Goal: Task Accomplishment & Management: Complete application form

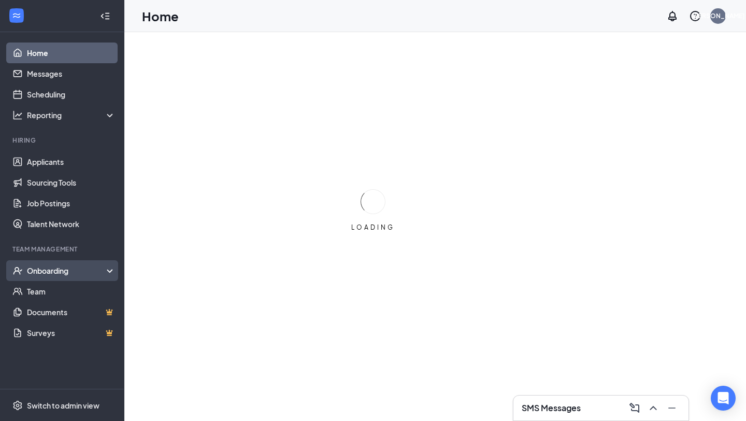
click at [63, 269] on div "Onboarding" at bounding box center [67, 270] width 80 height 10
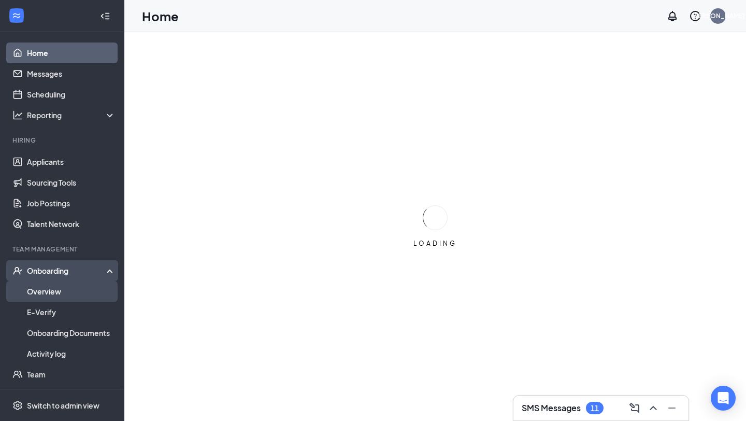
click at [46, 291] on link "Overview" at bounding box center [71, 291] width 89 height 21
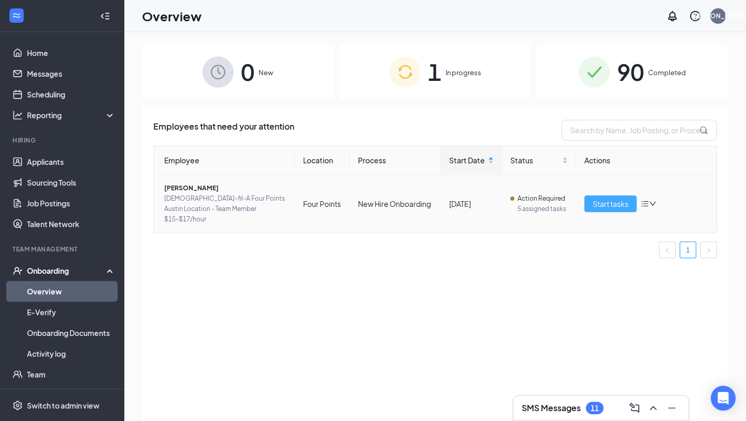
click at [613, 202] on span "Start tasks" at bounding box center [611, 203] width 36 height 11
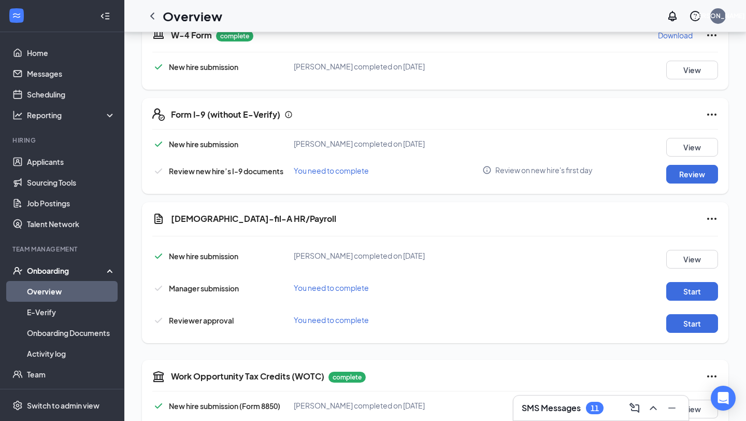
scroll to position [257, 0]
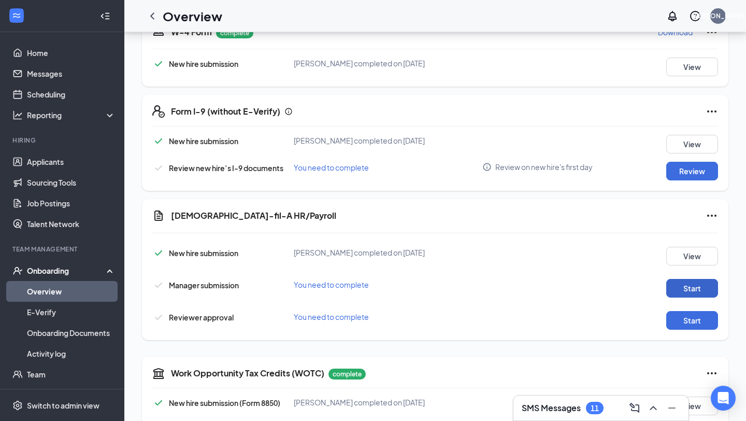
click at [682, 290] on button "Start" at bounding box center [692, 288] width 52 height 19
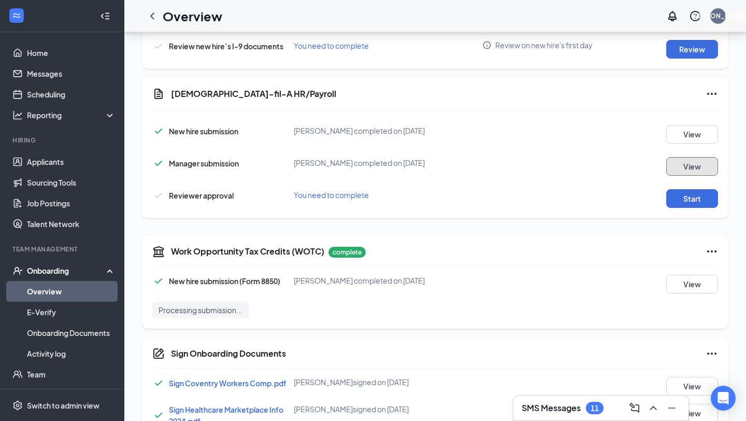
scroll to position [376, 0]
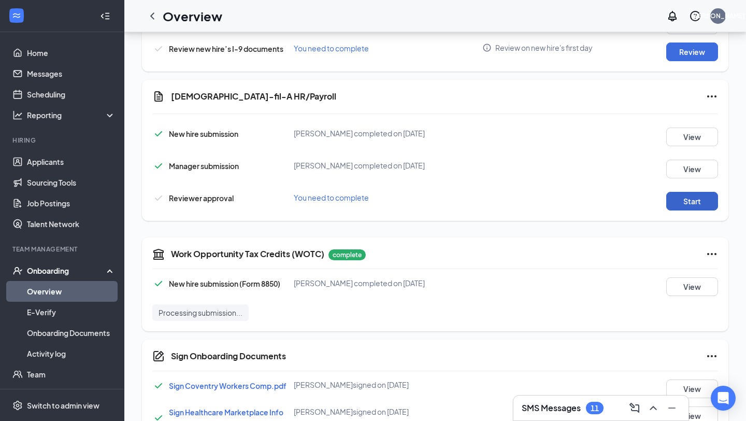
click at [685, 202] on button "Start" at bounding box center [692, 201] width 52 height 19
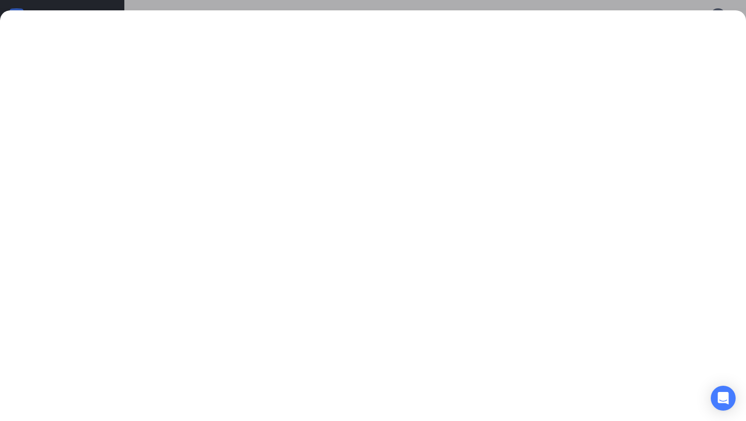
scroll to position [392, 0]
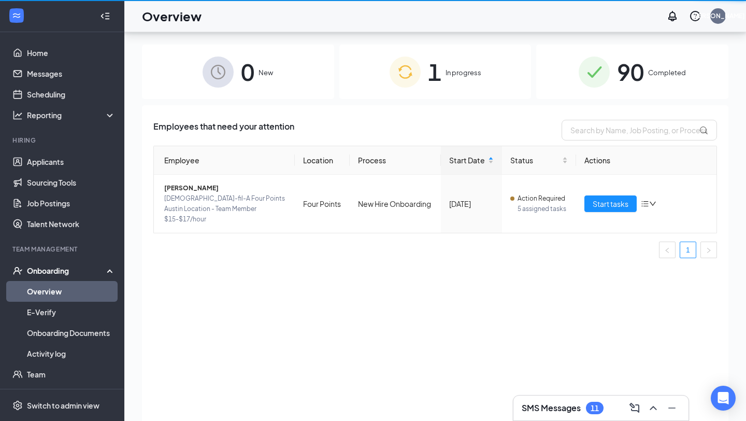
scroll to position [47, 0]
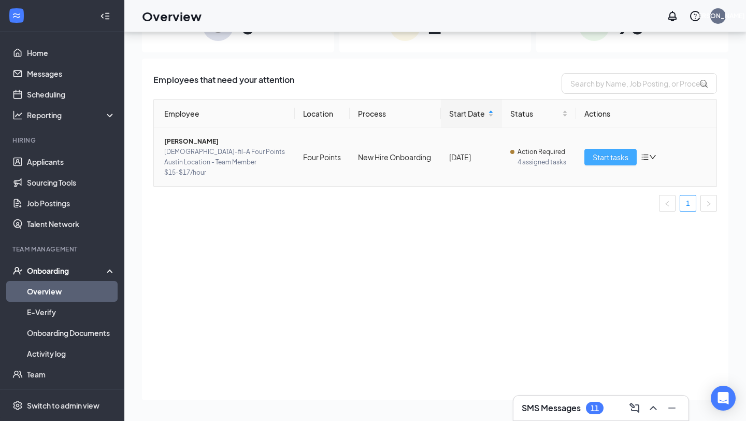
click at [612, 153] on span "Start tasks" at bounding box center [611, 156] width 36 height 11
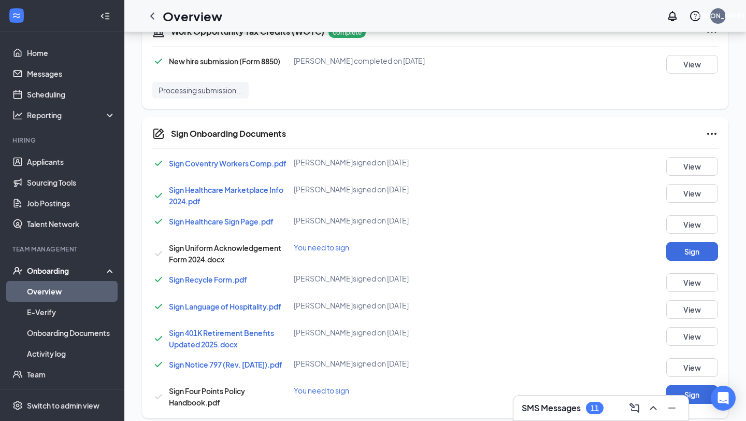
scroll to position [612, 0]
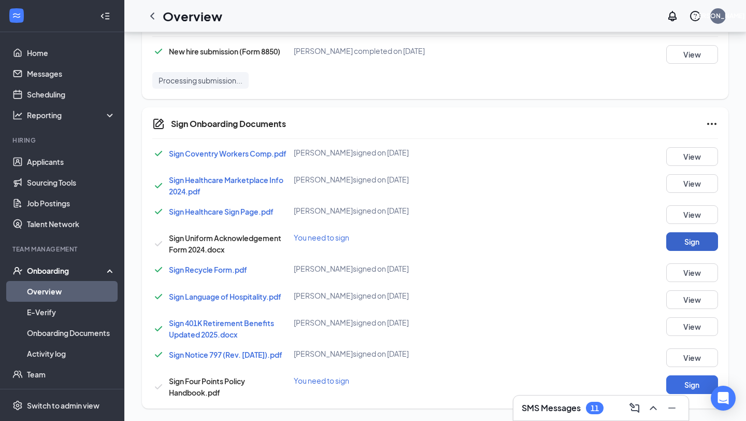
click at [697, 241] on button "Sign" at bounding box center [692, 241] width 52 height 19
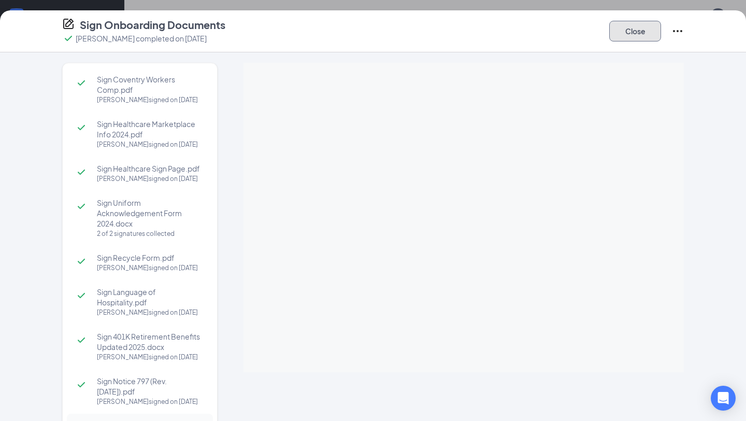
click at [640, 40] on button "Close" at bounding box center [635, 31] width 52 height 21
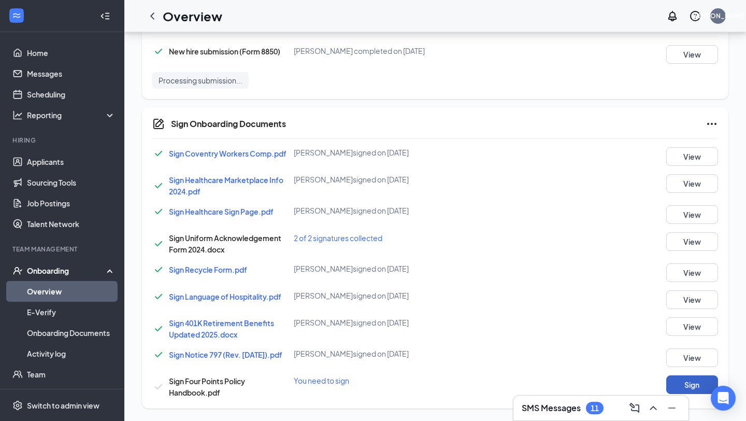
click at [689, 389] on button "Sign" at bounding box center [692, 384] width 52 height 19
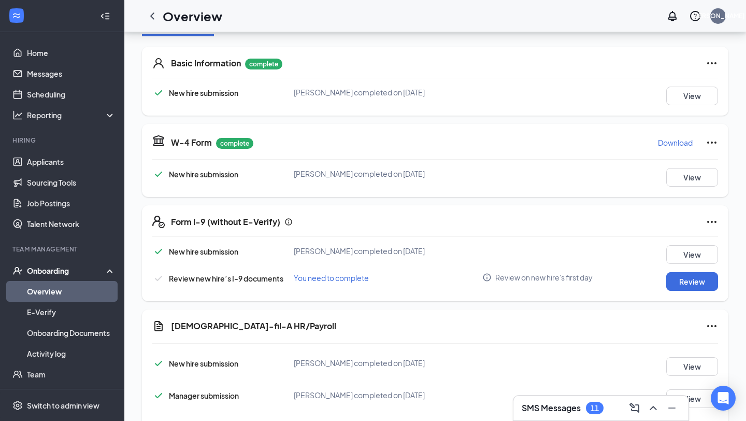
scroll to position [147, 0]
click at [693, 281] on button "Review" at bounding box center [692, 280] width 52 height 19
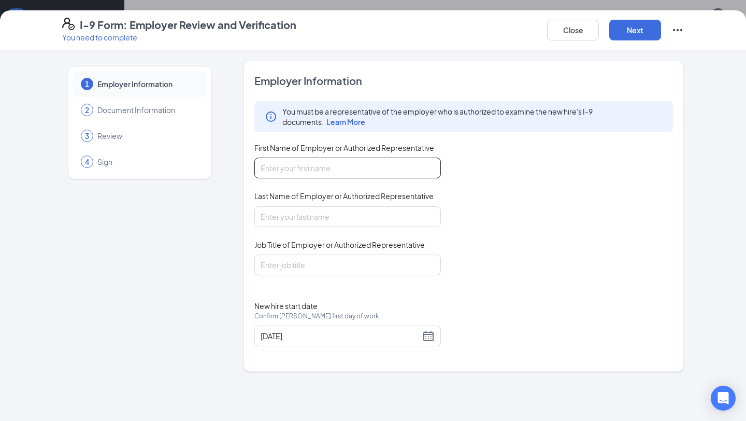
click at [295, 173] on input "First Name of Employer or Authorized Representative" at bounding box center [347, 168] width 187 height 21
type input "j"
type input "[PERSON_NAME]"
click at [270, 216] on input "Last Name of Employer or Authorized Representative" at bounding box center [347, 216] width 187 height 21
type input "[PERSON_NAME]"
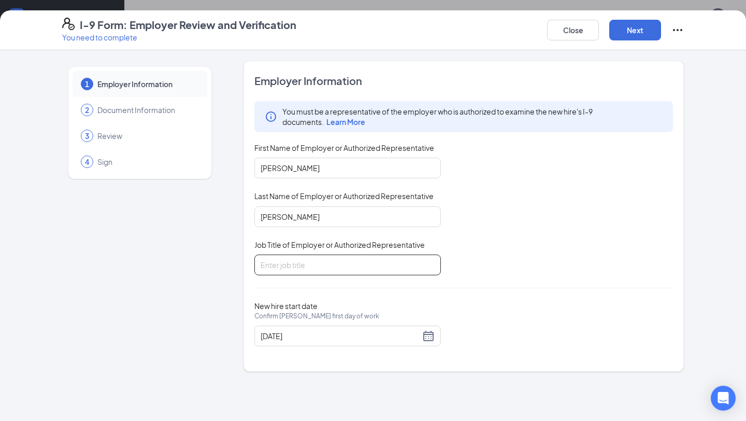
click at [270, 272] on input "Job Title of Employer or Authorized Representative" at bounding box center [347, 264] width 187 height 21
type input "HR Director"
click at [433, 335] on div "[DATE]" at bounding box center [348, 336] width 174 height 12
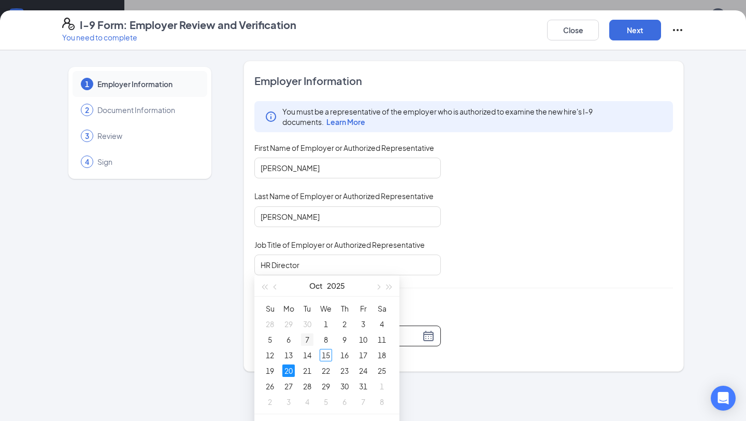
scroll to position [221, 0]
type input "[DATE]"
click at [287, 370] on div "20" at bounding box center [288, 369] width 12 height 12
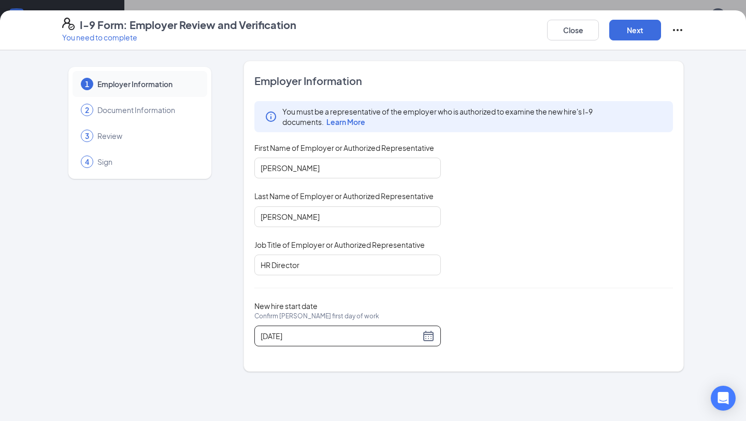
scroll to position [238, 0]
click at [626, 35] on button "Next" at bounding box center [635, 30] width 52 height 21
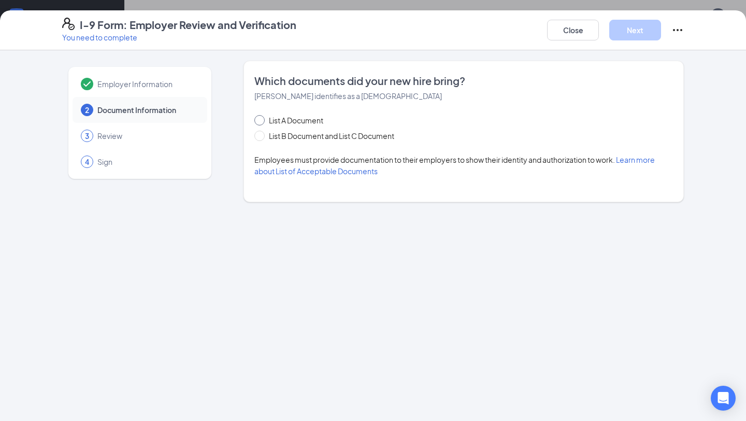
click at [262, 120] on span at bounding box center [259, 120] width 10 height 10
click at [262, 120] on input "List A Document" at bounding box center [257, 118] width 7 height 7
radio input "true"
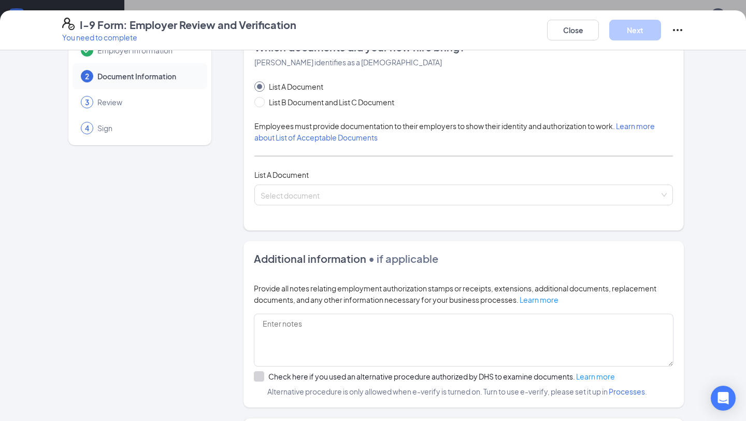
scroll to position [36, 0]
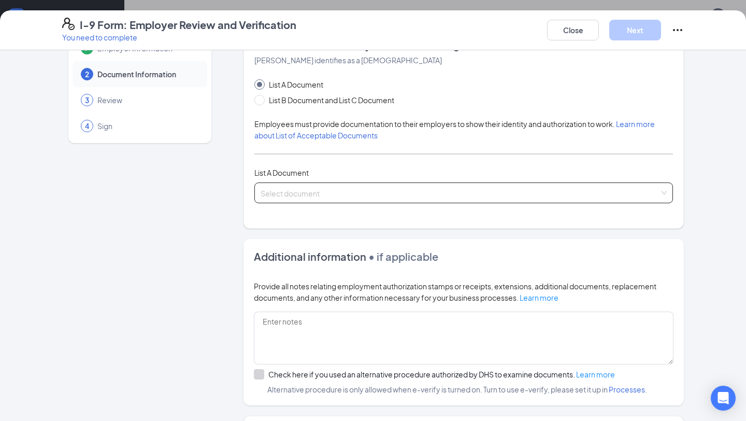
click at [325, 187] on input "search" at bounding box center [460, 191] width 399 height 16
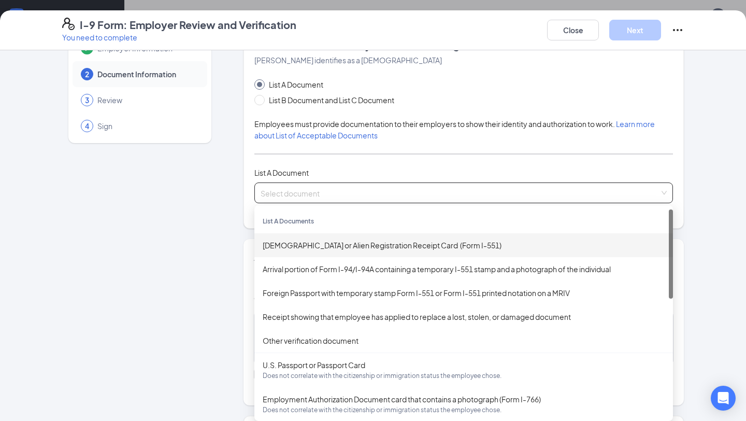
click at [333, 240] on div "[DEMOGRAPHIC_DATA] or Alien Registration Receipt Card (Form I-551)" at bounding box center [464, 244] width 402 height 11
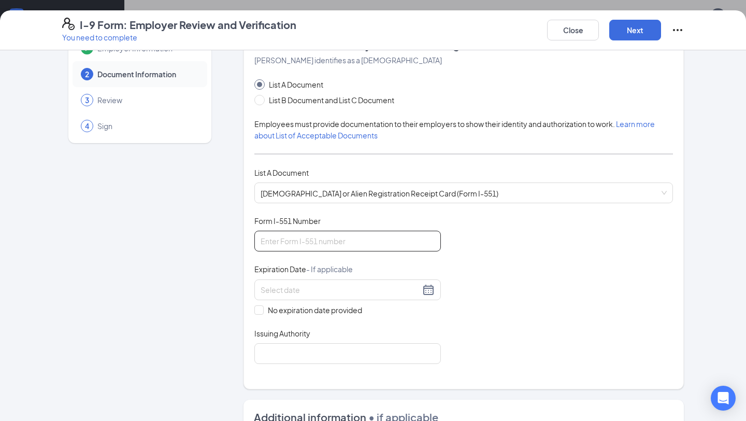
click at [273, 247] on input "Form I-551 Number" at bounding box center [347, 241] width 187 height 21
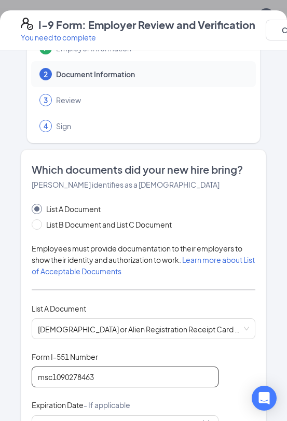
type input "msc1090278463"
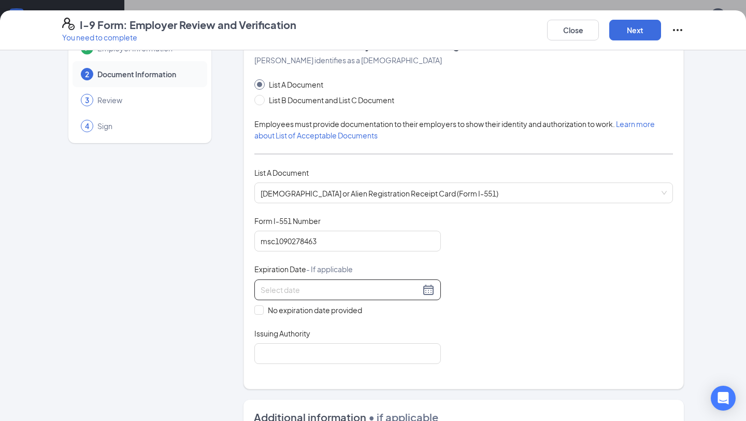
click at [333, 293] on input at bounding box center [341, 289] width 160 height 11
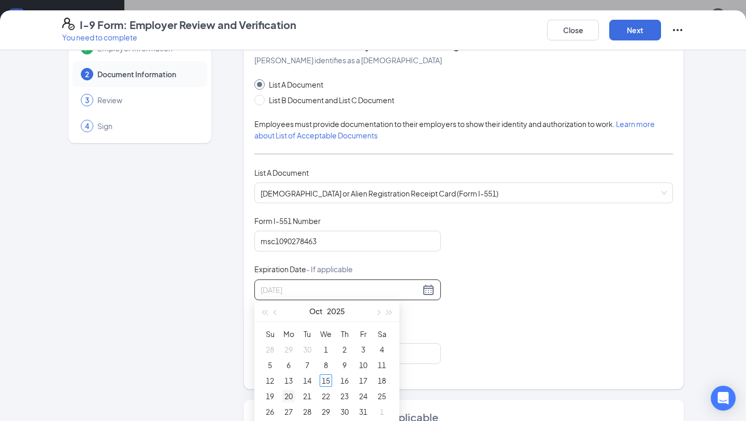
type input "[DATE]"
click at [288, 393] on div "20" at bounding box center [288, 396] width 12 height 12
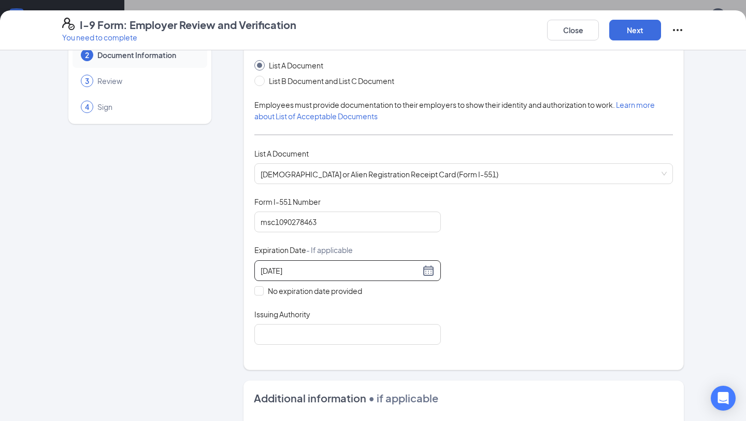
scroll to position [58, 0]
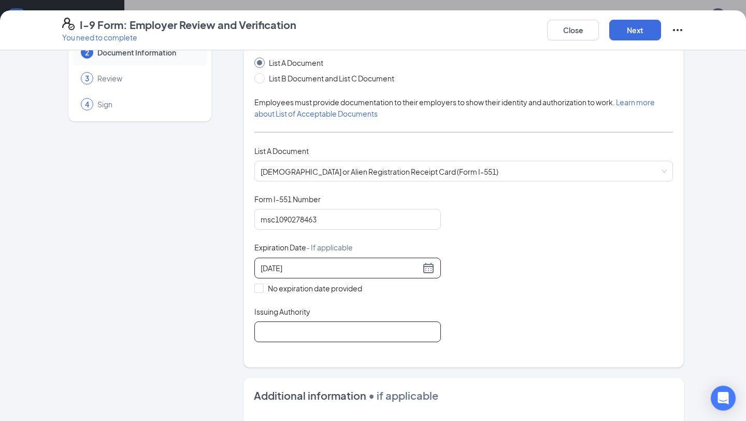
click at [304, 331] on input "Issuing Authority" at bounding box center [347, 331] width 187 height 21
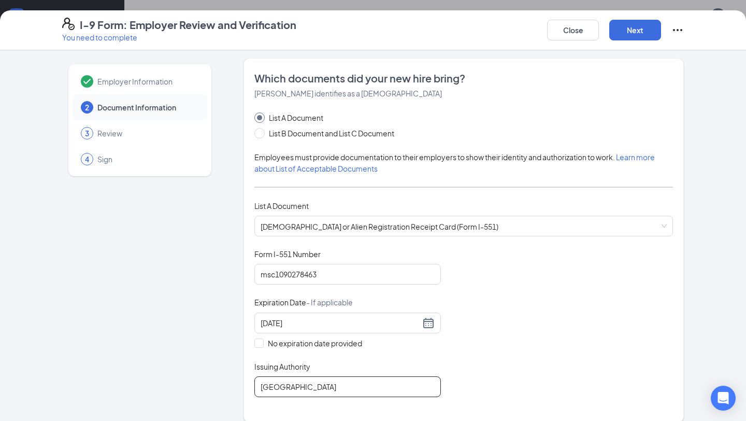
scroll to position [0, 0]
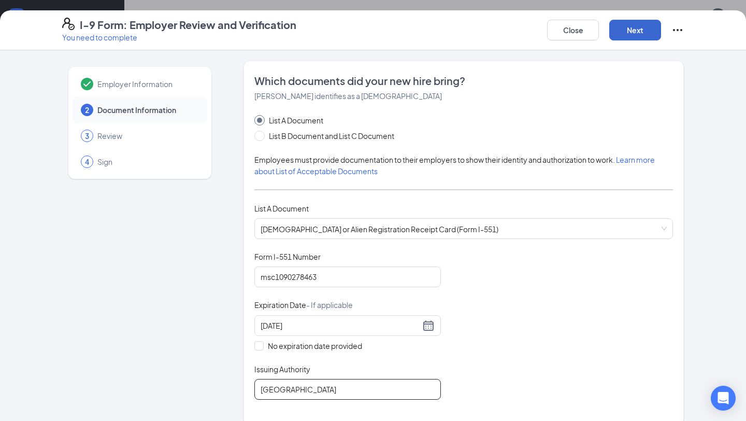
type input "[GEOGRAPHIC_DATA]"
click at [641, 31] on button "Next" at bounding box center [635, 30] width 52 height 21
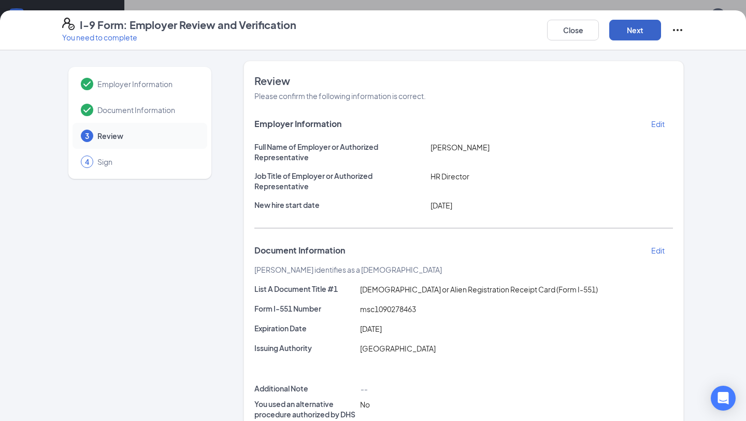
click at [641, 31] on button "Next" at bounding box center [635, 30] width 52 height 21
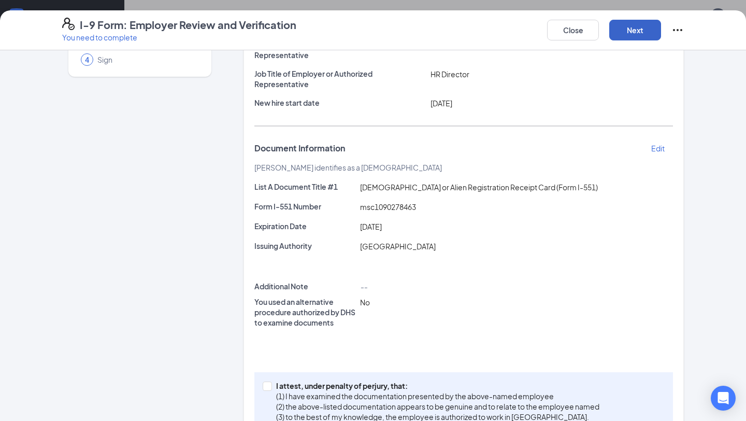
scroll to position [150, 0]
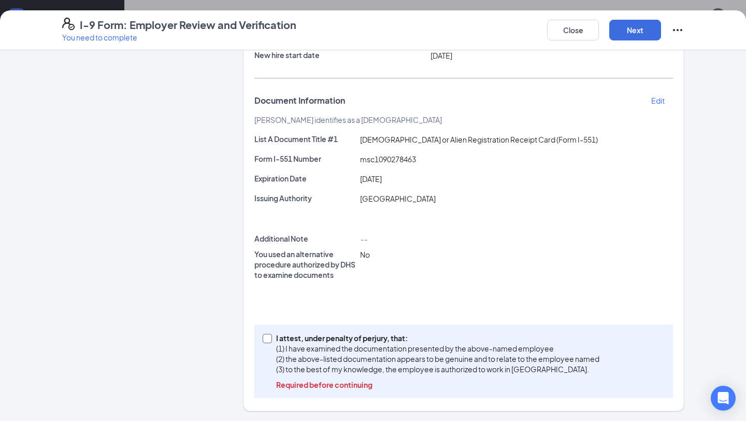
click at [265, 347] on label "I attest, under penalty of [PERSON_NAME], that: (1) I have examined the documen…" at bounding box center [433, 361] width 341 height 57
click at [265, 341] on input "I attest, under penalty of [PERSON_NAME], that: (1) I have examined the documen…" at bounding box center [266, 337] width 7 height 7
checkbox input "true"
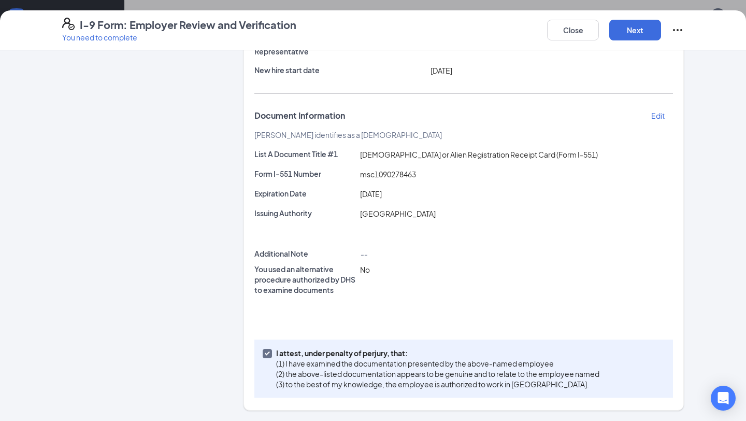
scroll to position [134, 0]
click at [637, 34] on button "Next" at bounding box center [635, 30] width 52 height 21
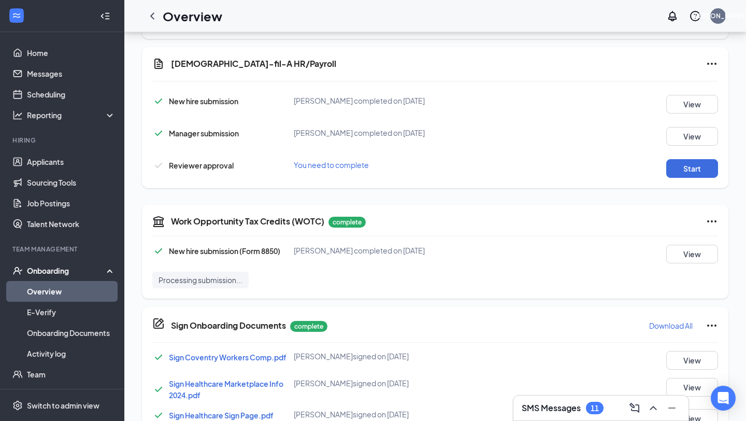
scroll to position [415, 0]
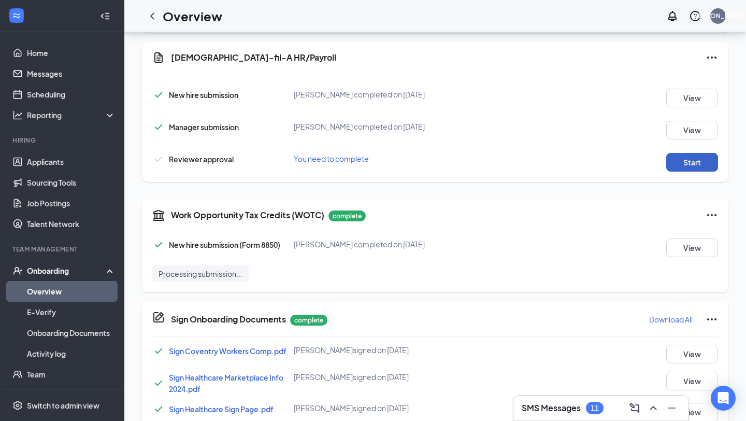
click at [684, 162] on button "Start" at bounding box center [692, 162] width 52 height 19
click at [691, 163] on button "Start" at bounding box center [692, 162] width 52 height 19
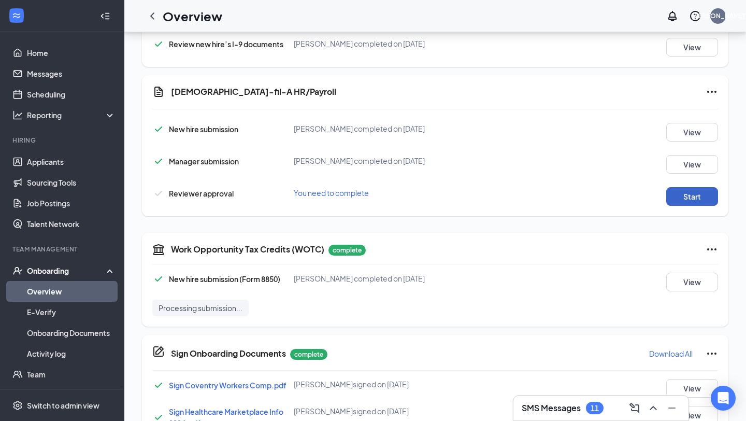
scroll to position [382, 0]
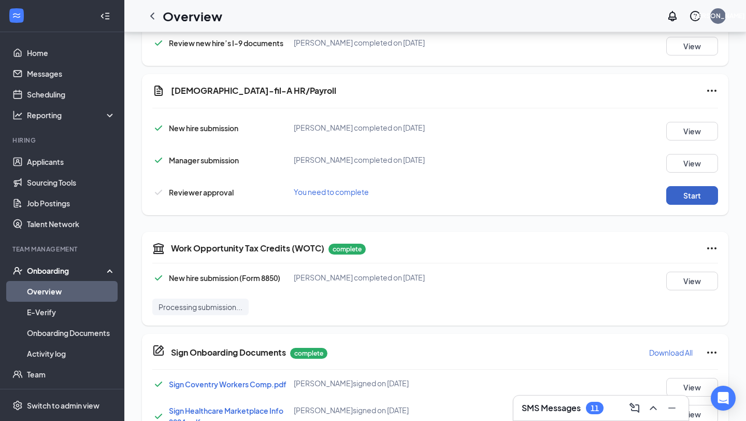
click at [683, 196] on button "Start" at bounding box center [692, 195] width 52 height 19
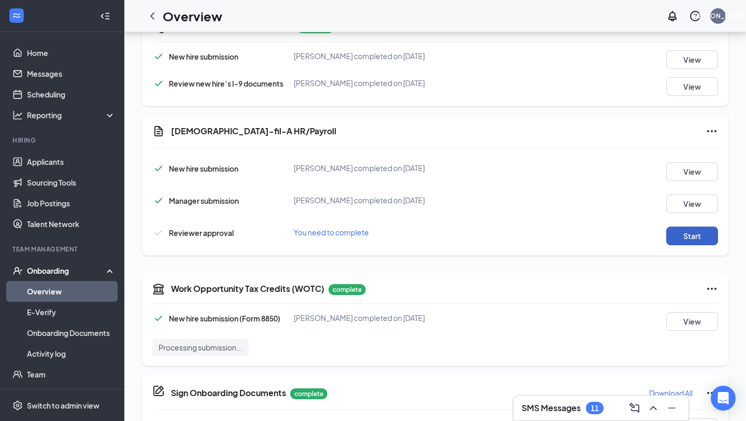
scroll to position [344, 0]
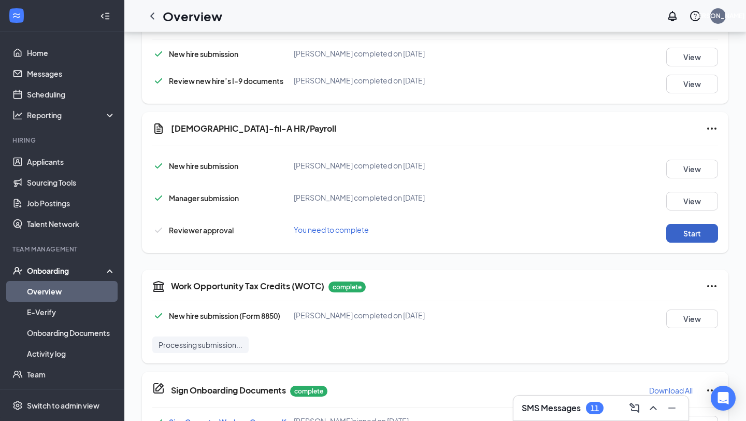
click at [694, 232] on button "Start" at bounding box center [692, 233] width 52 height 19
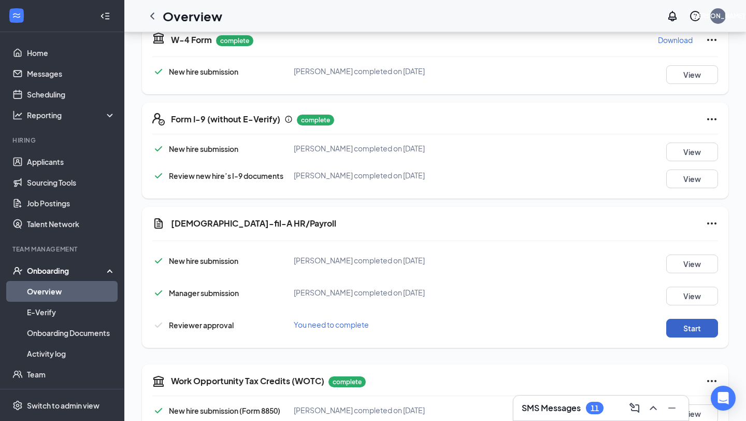
scroll to position [251, 0]
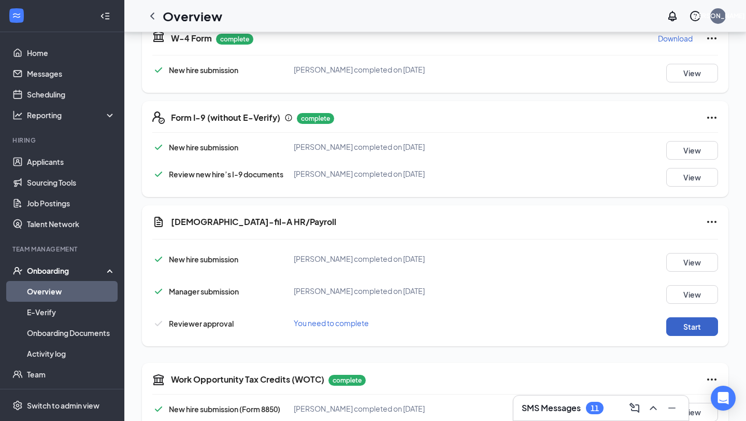
click at [693, 324] on button "Start" at bounding box center [692, 326] width 52 height 19
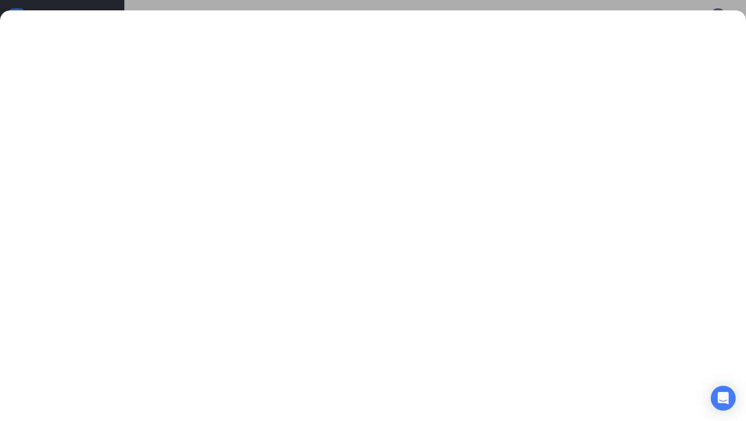
scroll to position [225, 0]
